Goal: Entertainment & Leisure: Browse casually

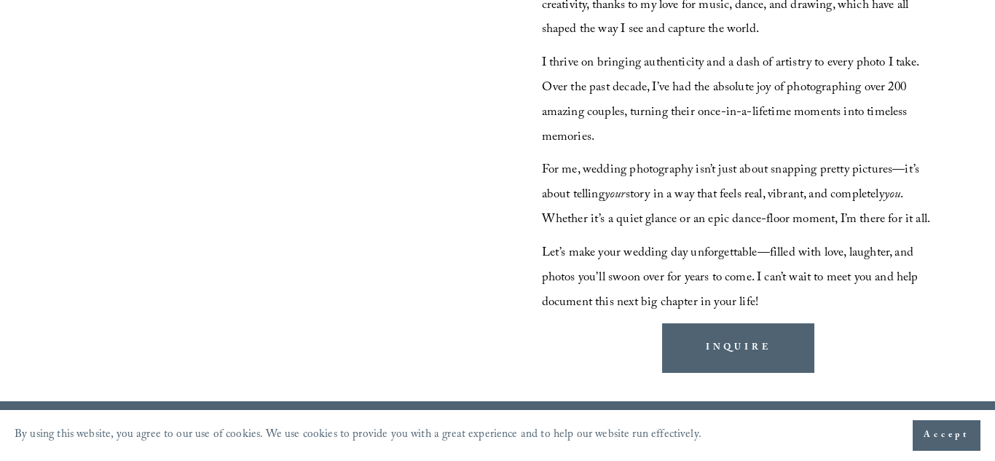
scroll to position [1279, 0]
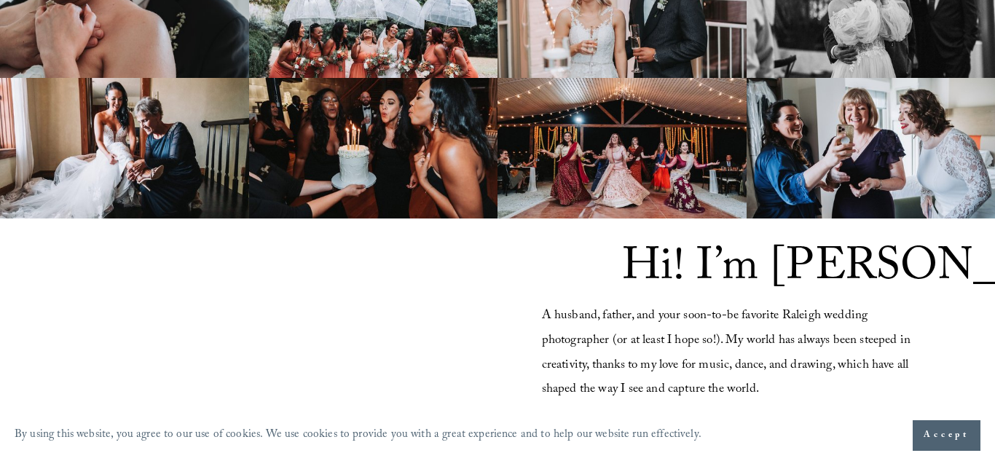
scroll to position [943, 0]
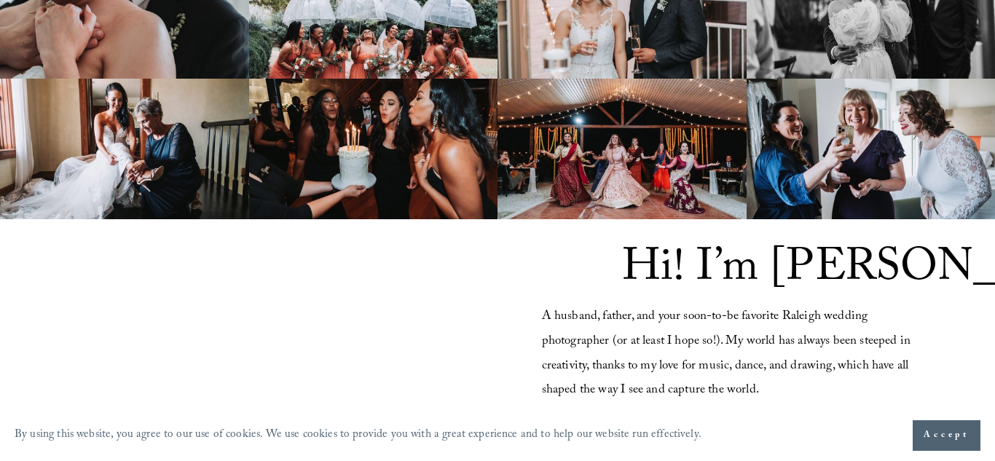
click at [696, 138] on img at bounding box center [621, 149] width 249 height 141
click at [695, 138] on img at bounding box center [621, 149] width 249 height 141
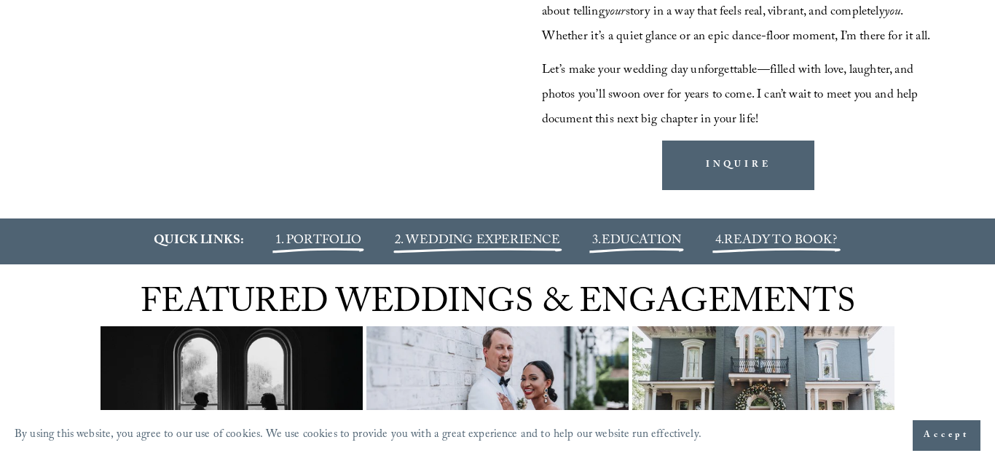
scroll to position [1461, 0]
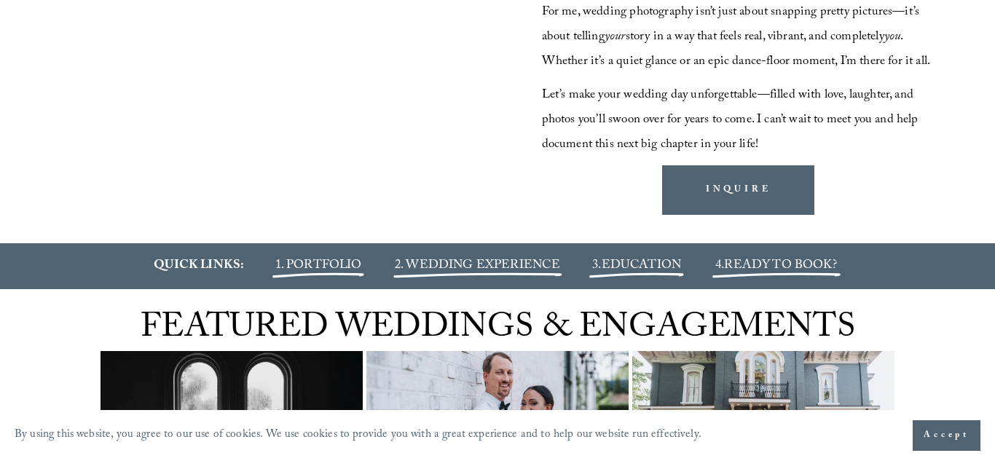
click at [321, 277] on span "1. PORTFOLIO" at bounding box center [318, 266] width 87 height 21
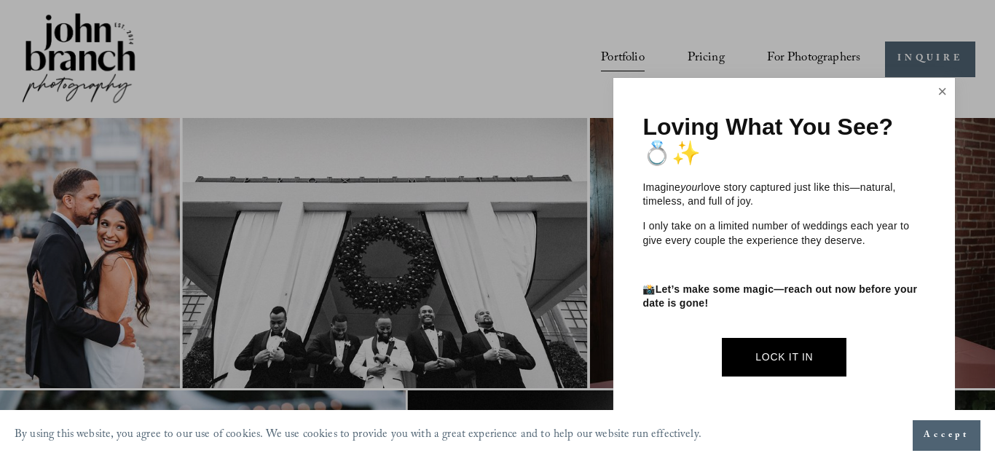
click at [940, 90] on link "Close" at bounding box center [943, 91] width 22 height 23
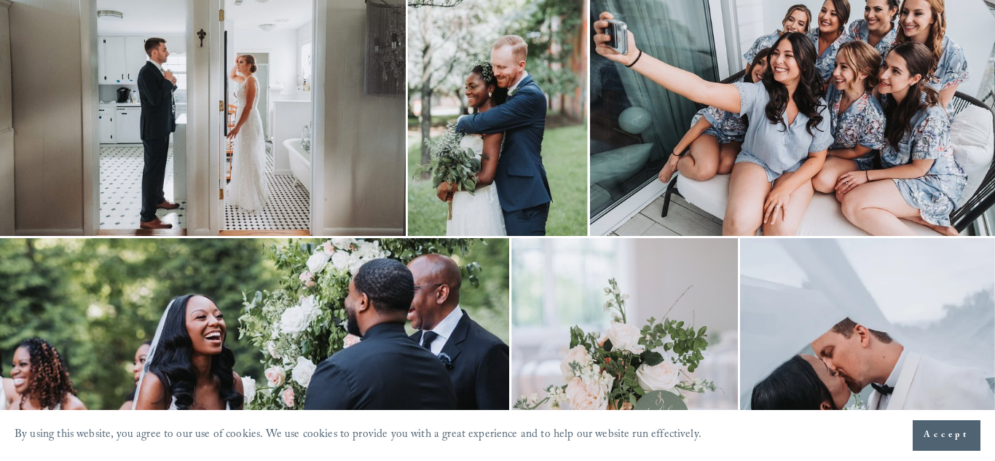
scroll to position [695, 0]
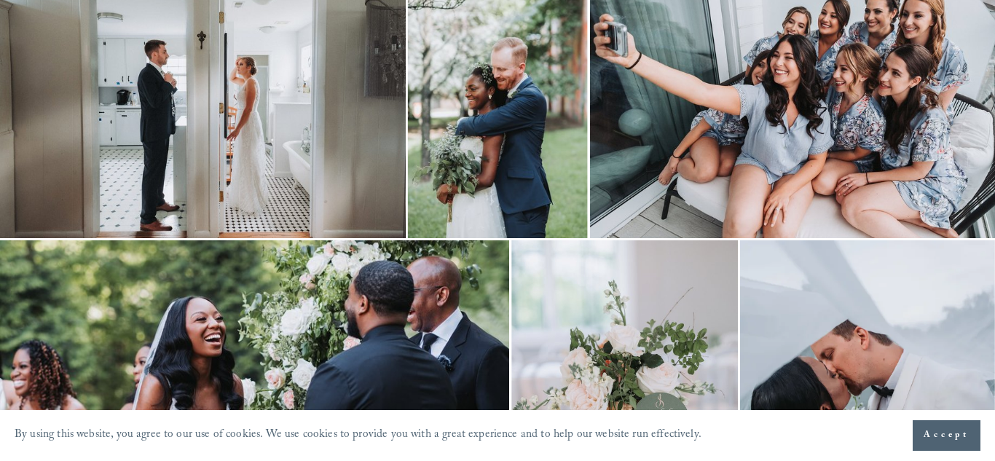
click at [320, 173] on img at bounding box center [203, 103] width 406 height 270
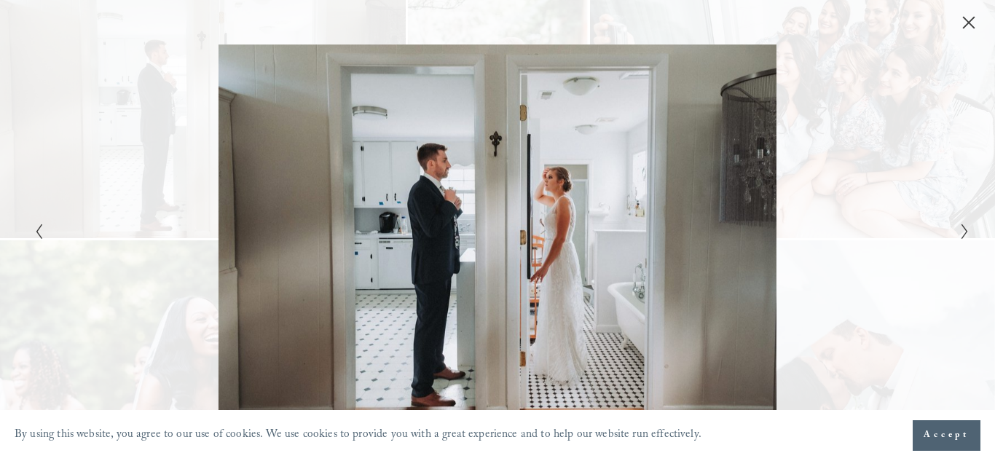
click at [967, 28] on icon "Close" at bounding box center [968, 22] width 15 height 15
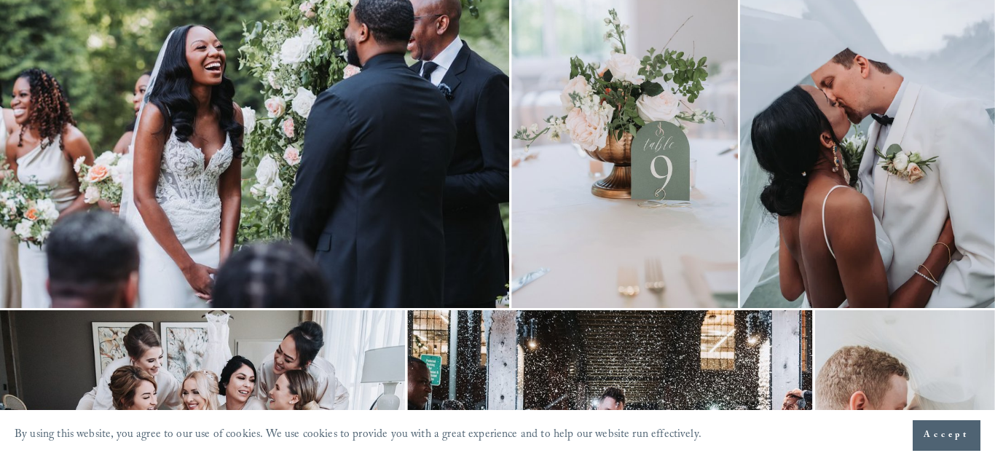
scroll to position [994, 0]
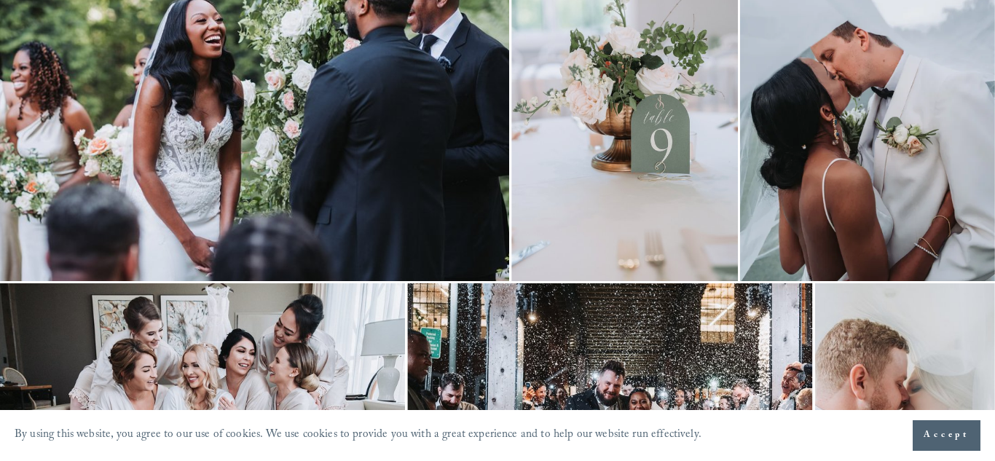
click at [870, 169] on img at bounding box center [867, 111] width 255 height 339
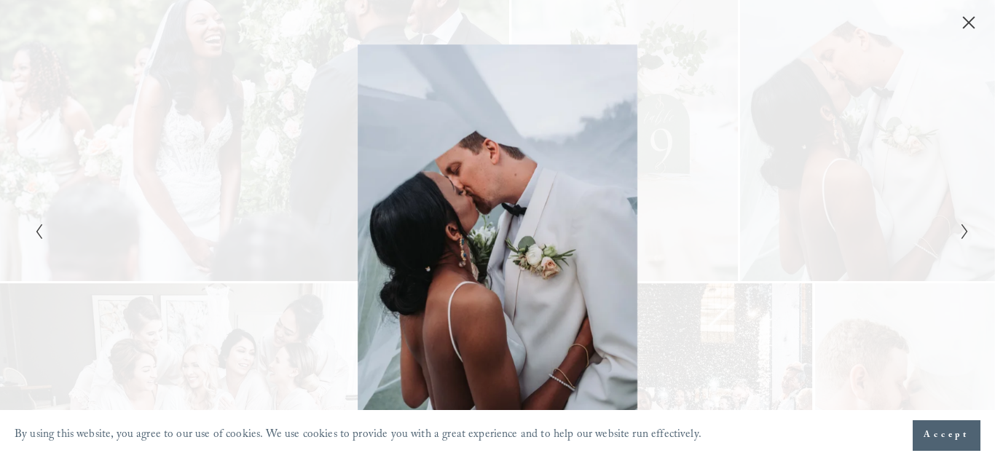
click at [969, 23] on icon "Close" at bounding box center [969, 23] width 12 height 12
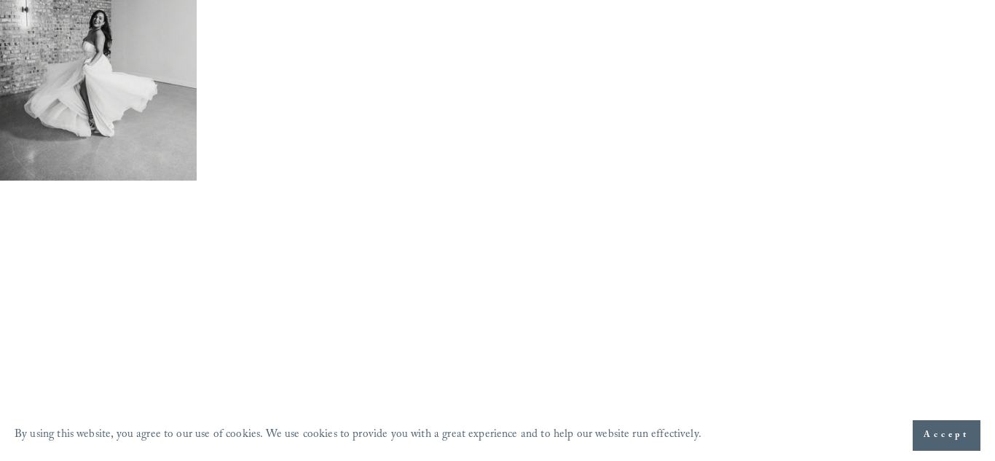
scroll to position [2147, 1]
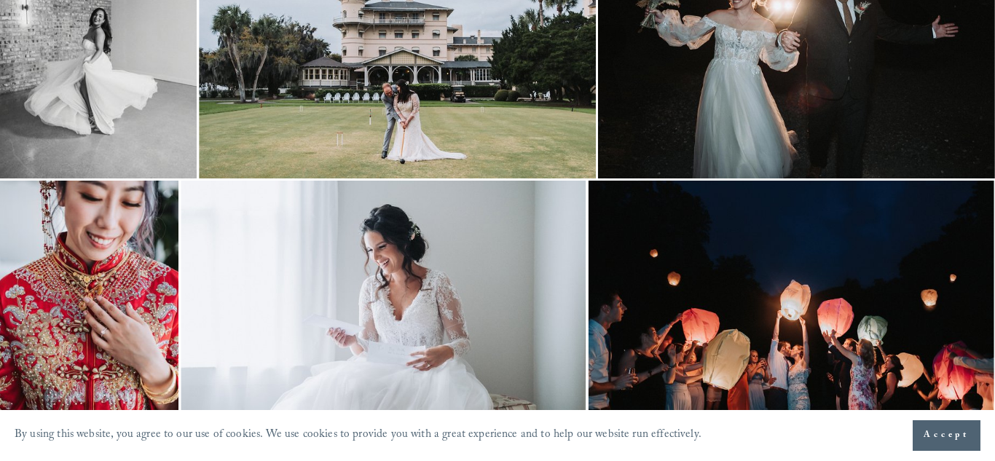
click at [835, 345] on img at bounding box center [792, 316] width 406 height 270
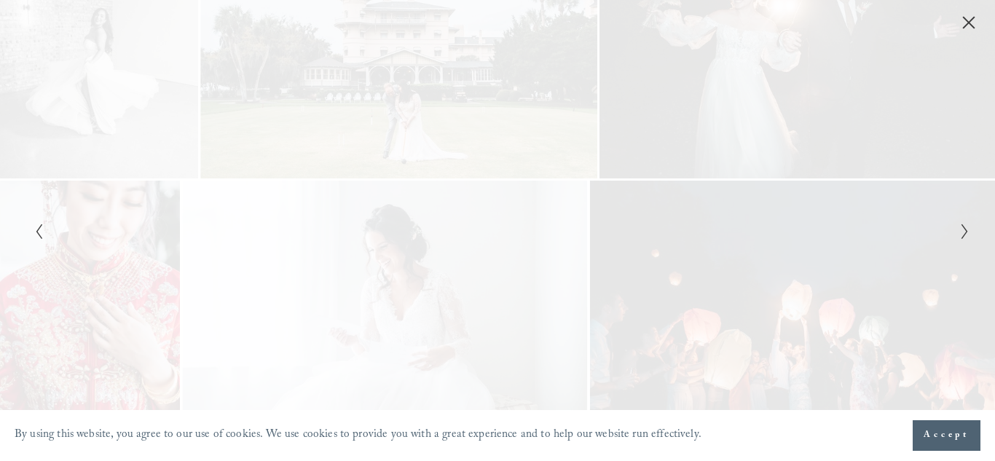
scroll to position [2147, 0]
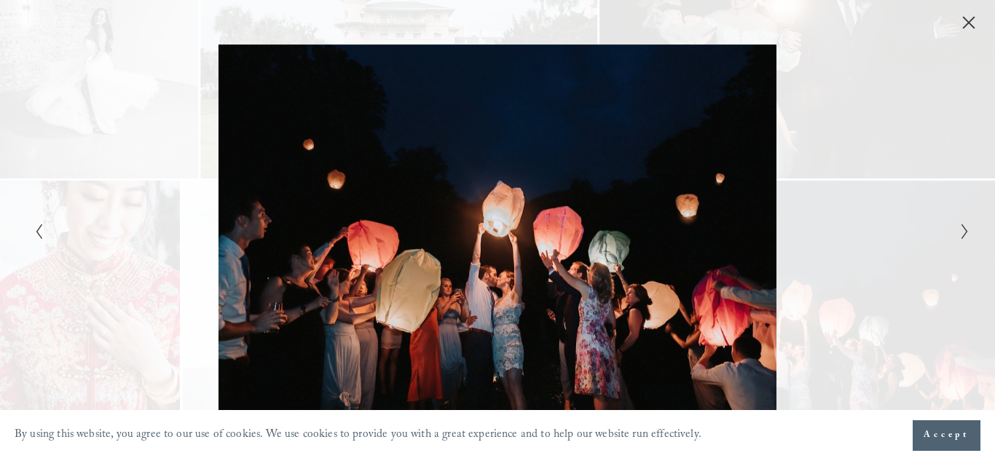
click at [610, 249] on div "Gallery" at bounding box center [731, 230] width 468 height 372
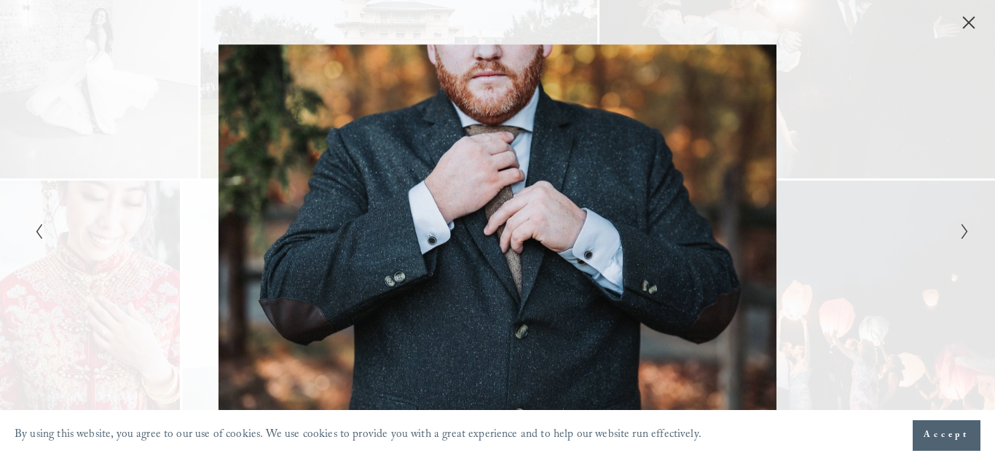
click at [610, 249] on div "Gallery" at bounding box center [731, 230] width 468 height 372
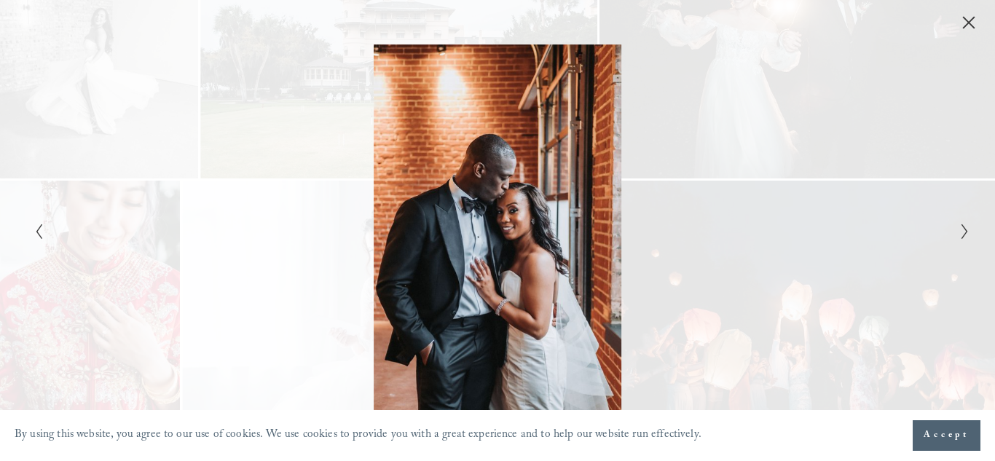
click at [193, 146] on div "Gallery" at bounding box center [264, 230] width 468 height 372
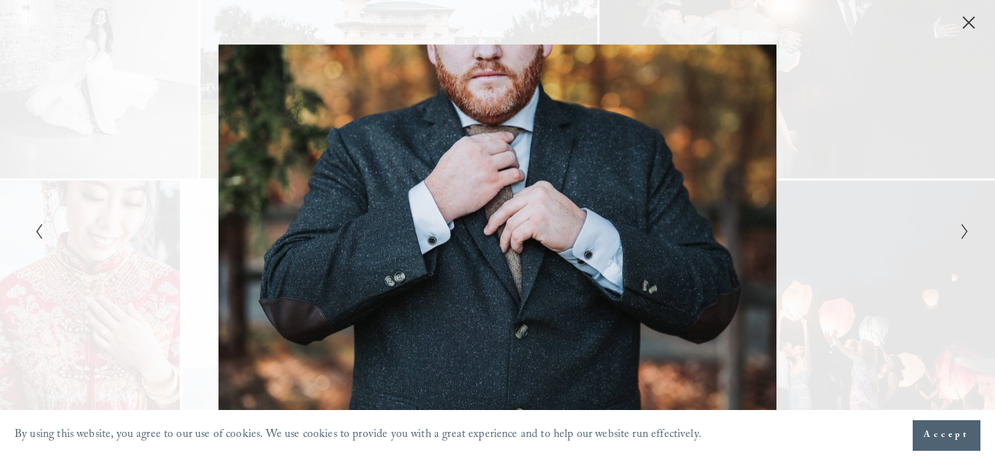
click at [193, 146] on div "Gallery" at bounding box center [264, 230] width 468 height 372
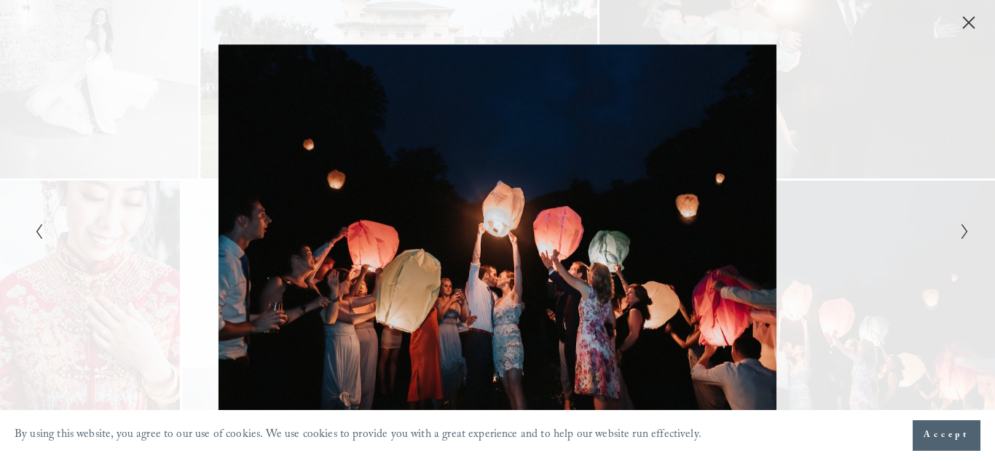
click at [429, 190] on div "Gallery" at bounding box center [264, 230] width 468 height 372
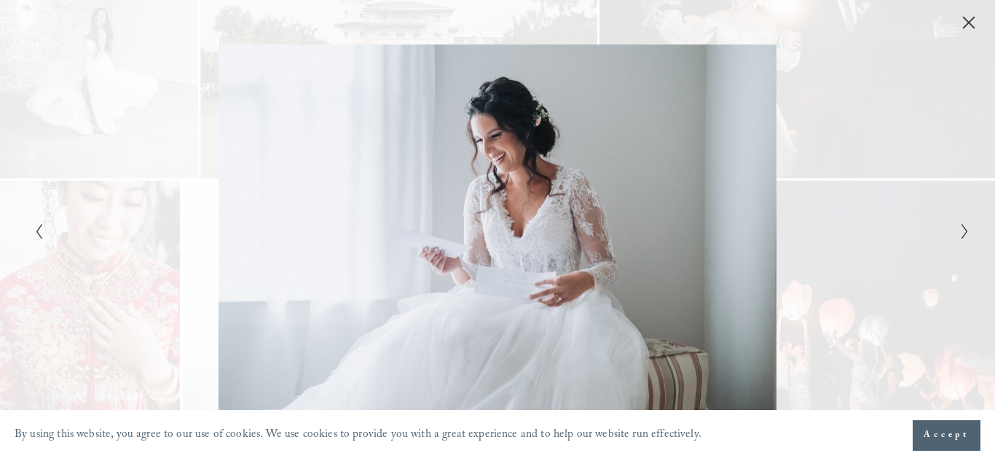
click at [429, 190] on div "Gallery" at bounding box center [264, 230] width 468 height 372
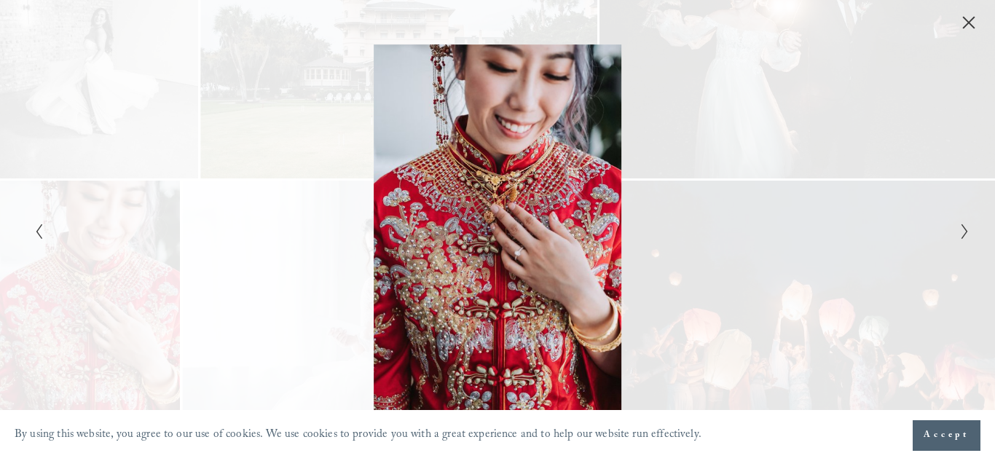
click at [429, 190] on div "Gallery" at bounding box center [264, 230] width 468 height 372
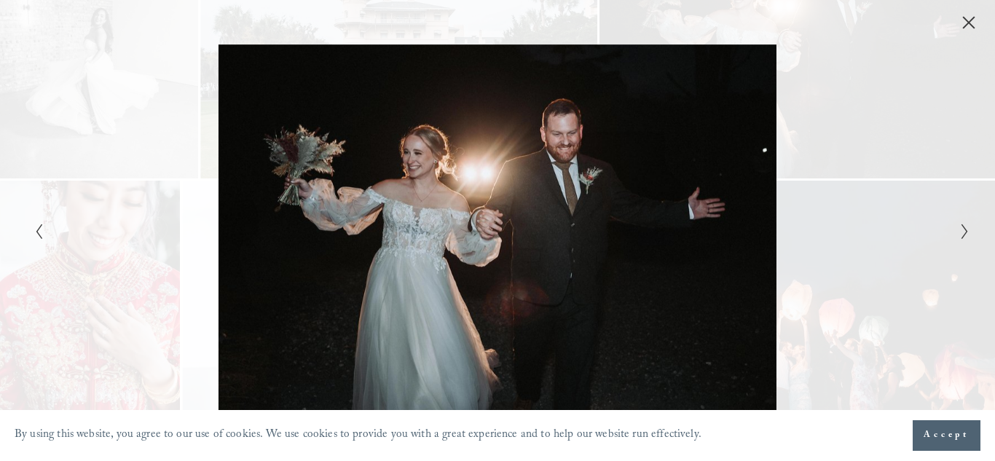
click at [429, 190] on div "Gallery" at bounding box center [264, 230] width 468 height 372
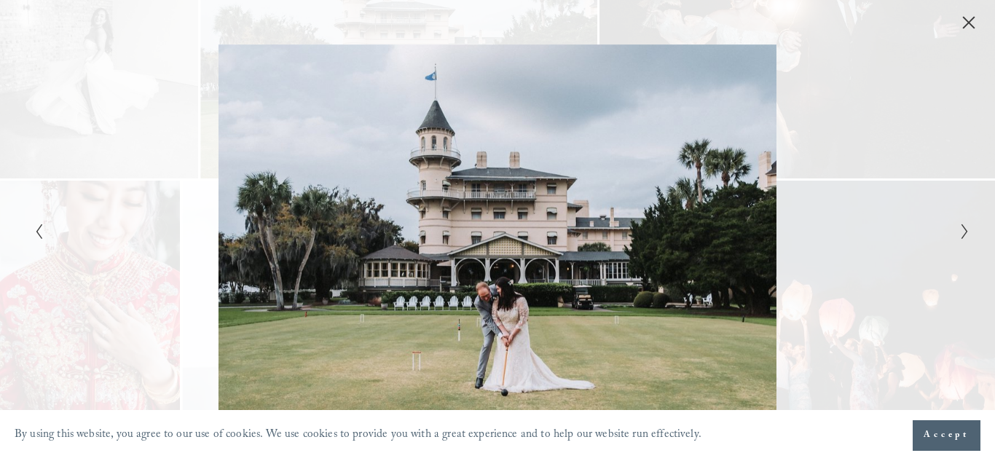
click at [429, 190] on div "Gallery" at bounding box center [264, 230] width 468 height 372
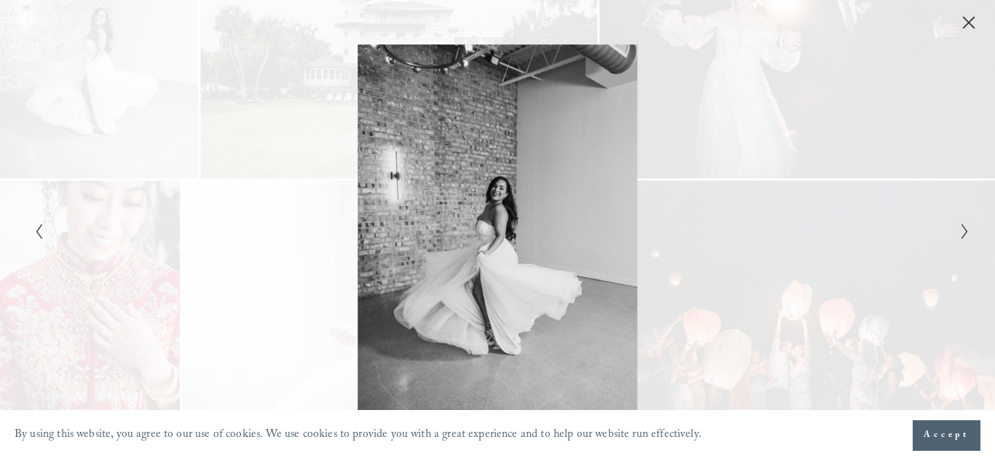
click at [429, 190] on div "Gallery" at bounding box center [264, 230] width 468 height 372
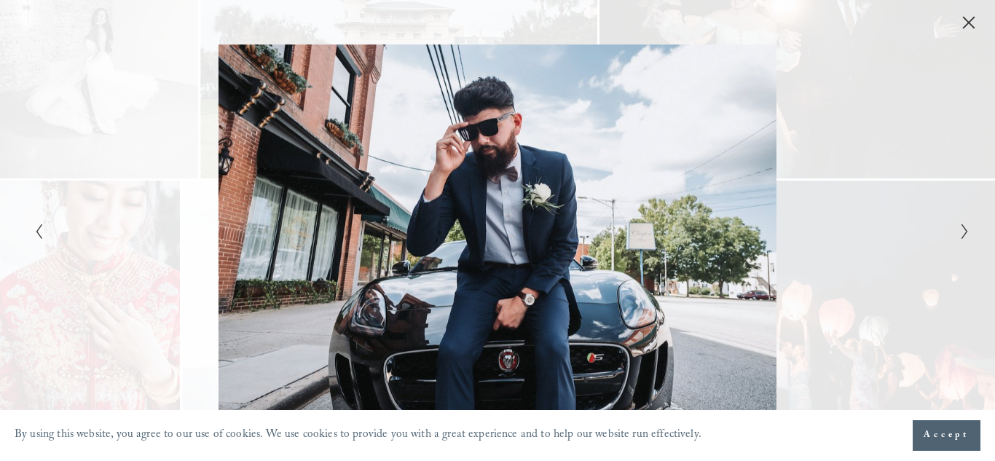
click at [429, 190] on div "Gallery" at bounding box center [264, 230] width 468 height 372
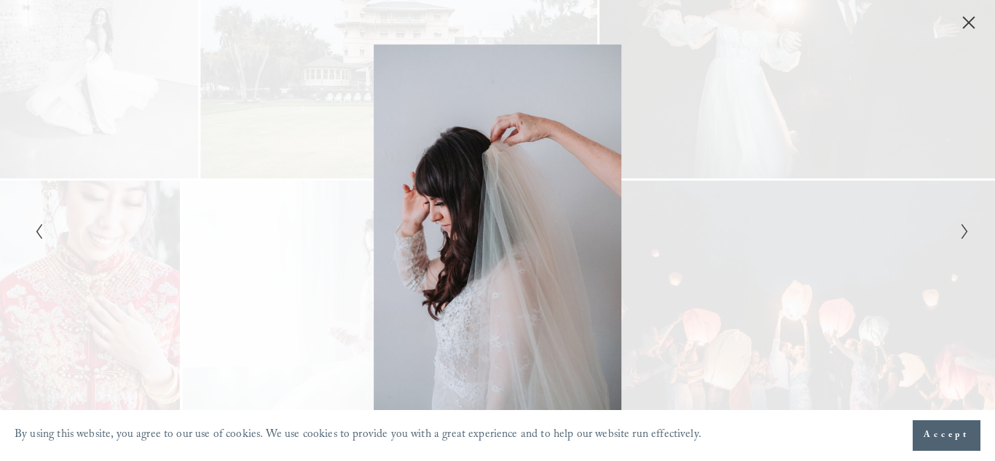
click at [429, 190] on div "Gallery" at bounding box center [264, 230] width 468 height 372
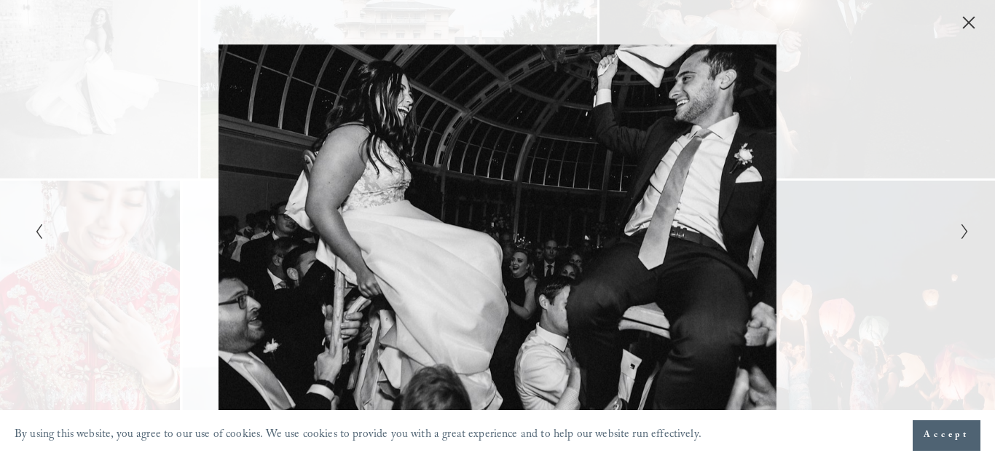
click at [429, 190] on div "Gallery" at bounding box center [264, 230] width 468 height 372
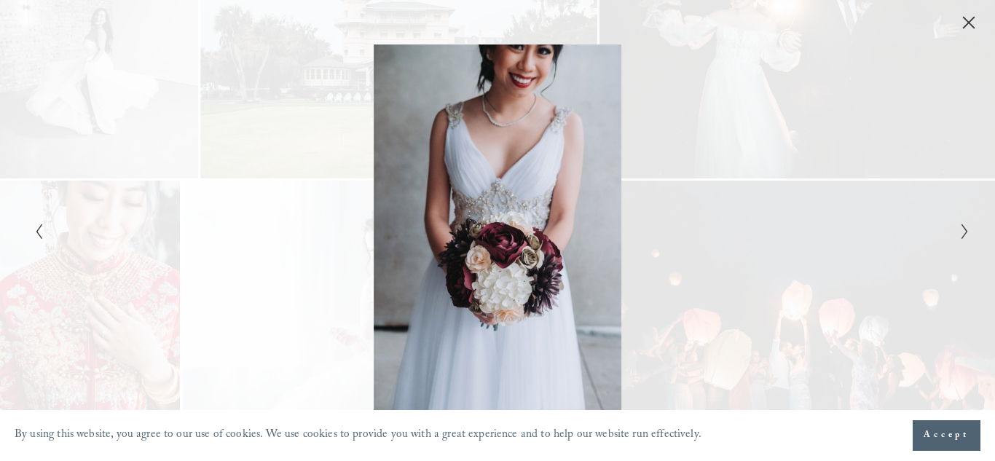
click at [429, 190] on div "Gallery" at bounding box center [264, 230] width 468 height 372
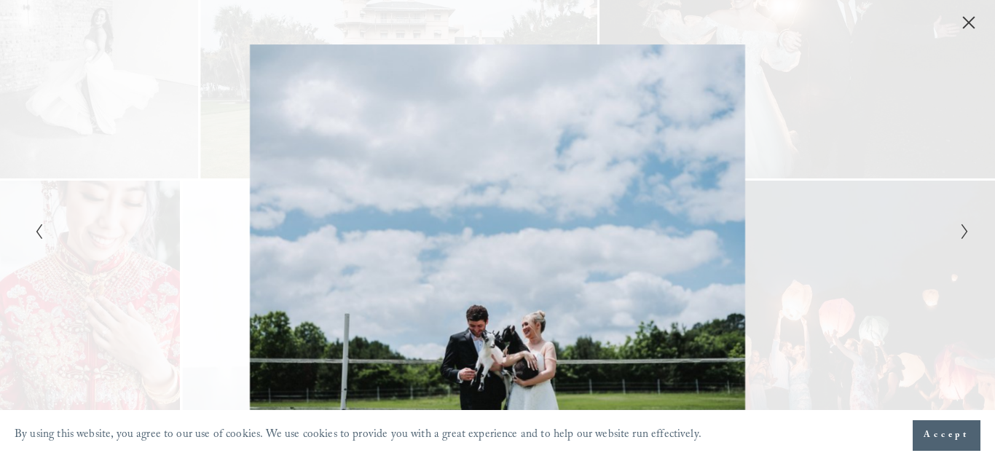
click at [429, 190] on div "Gallery" at bounding box center [264, 230] width 468 height 372
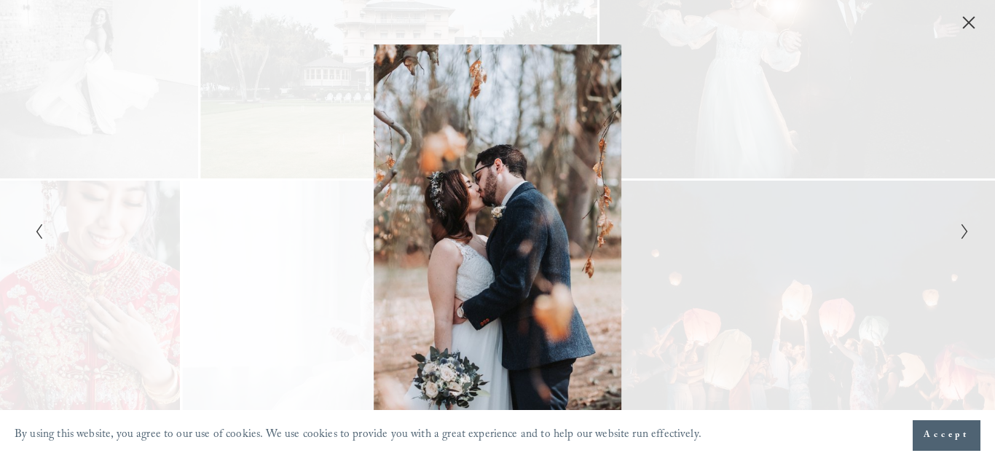
click at [429, 190] on div "Gallery" at bounding box center [264, 230] width 468 height 372
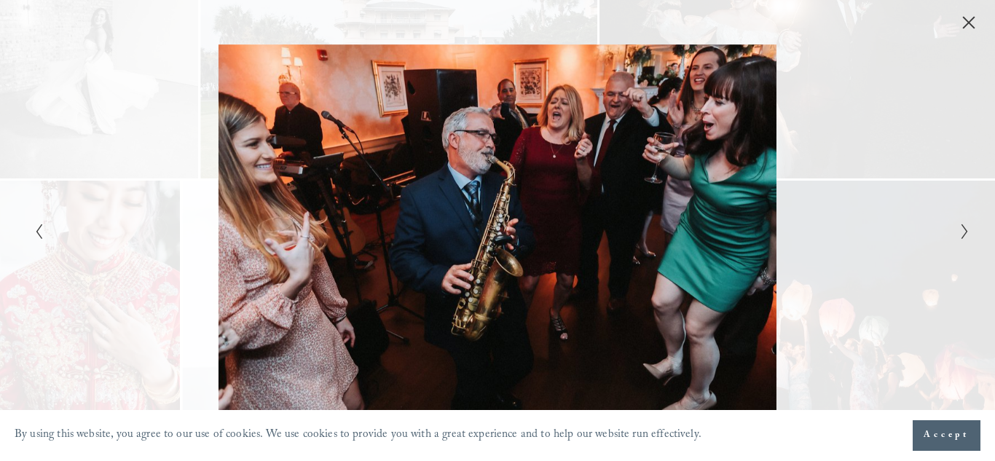
click at [429, 190] on div "Gallery" at bounding box center [264, 230] width 468 height 372
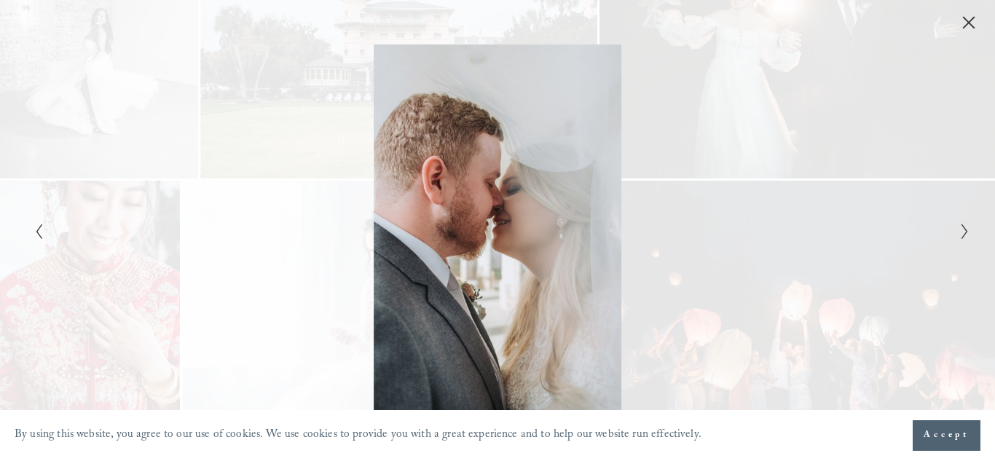
click at [429, 190] on div "Gallery" at bounding box center [264, 230] width 468 height 372
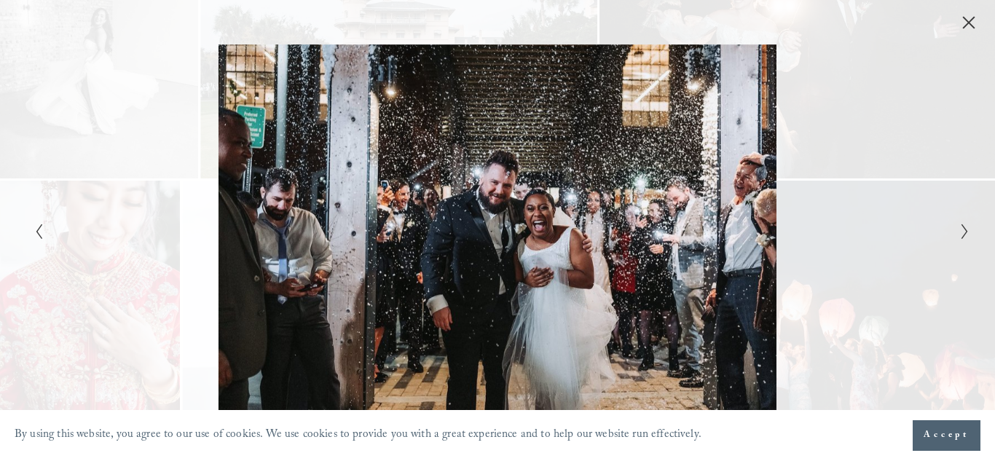
click at [429, 190] on div "Gallery" at bounding box center [264, 230] width 468 height 372
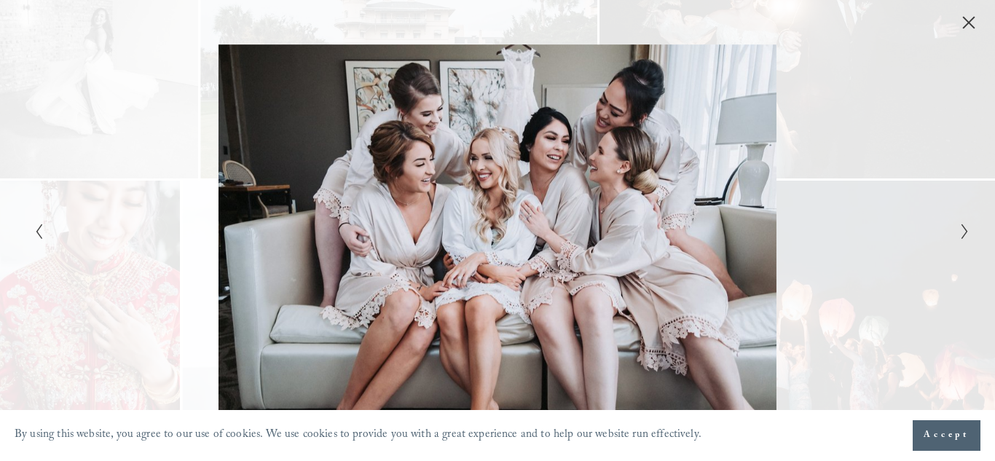
click at [429, 190] on div "Gallery" at bounding box center [264, 230] width 468 height 372
